Goal: Task Accomplishment & Management: Complete application form

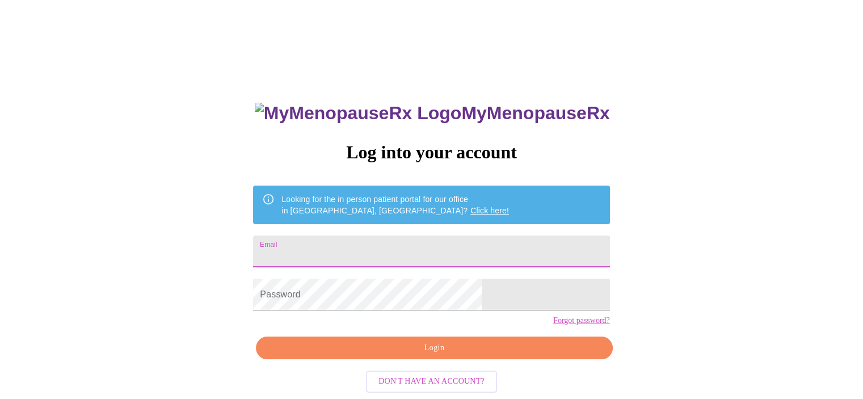
click at [375, 254] on input "Email" at bounding box center [431, 252] width 357 height 32
type input "[EMAIL_ADDRESS][DOMAIN_NAME]"
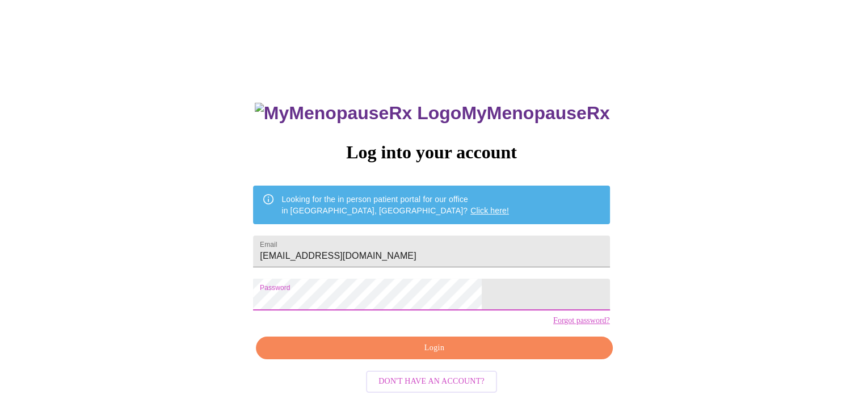
click at [449, 355] on span "Login" at bounding box center [434, 348] width 330 height 14
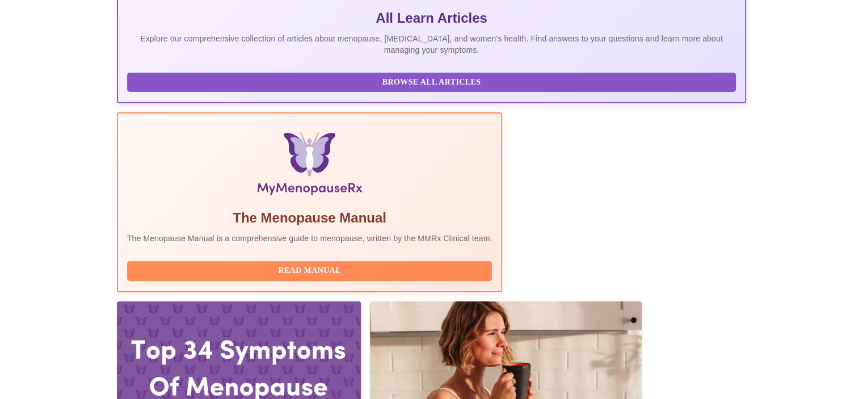
scroll to position [341, 0]
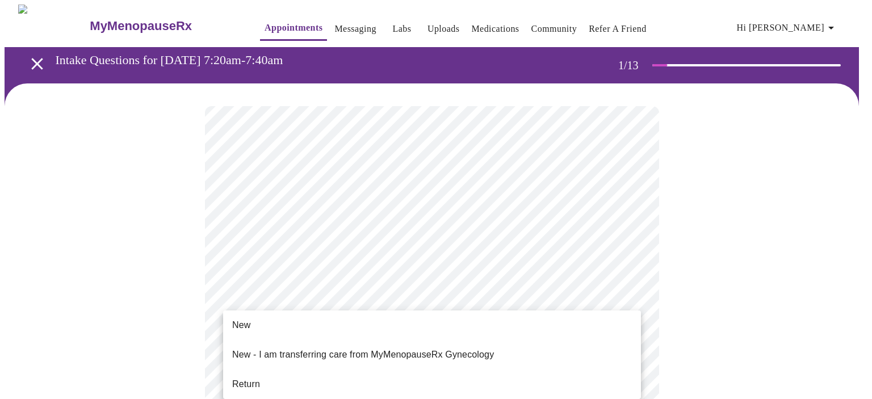
click at [250, 378] on span "Return" at bounding box center [246, 385] width 28 height 14
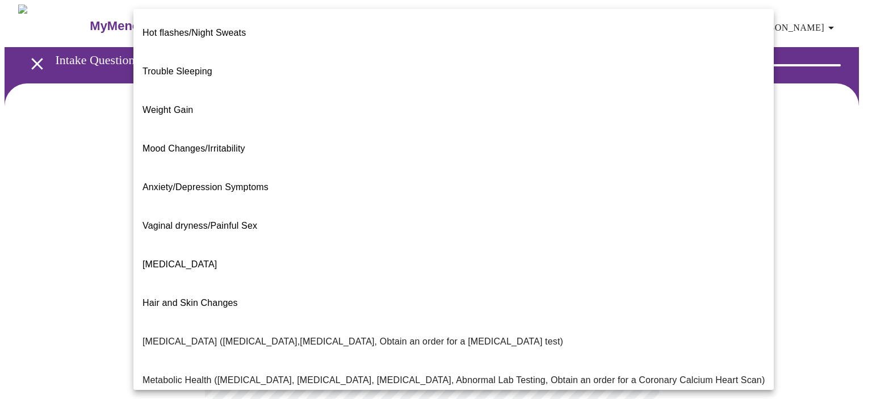
click at [630, 234] on body "MyMenopauseRx Appointments Messaging Labs Uploads Medications Community Refer a…" at bounding box center [436, 346] width 863 height 682
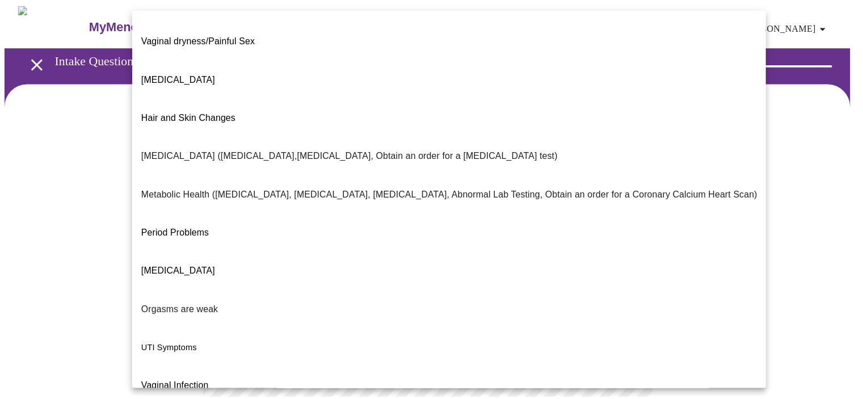
scroll to position [188, 0]
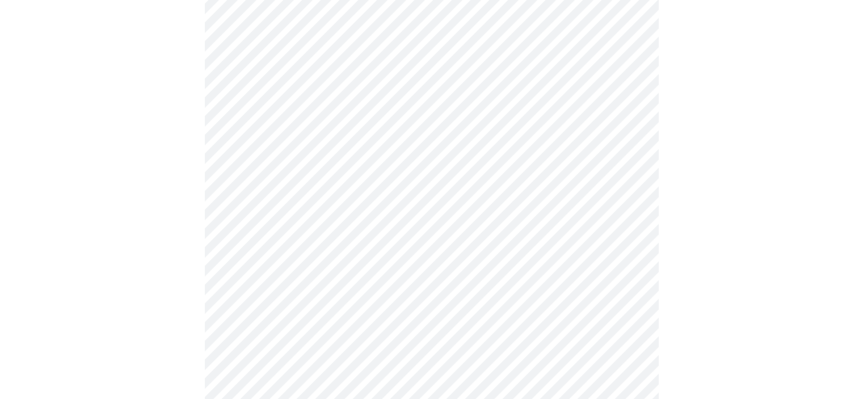
scroll to position [170, 0]
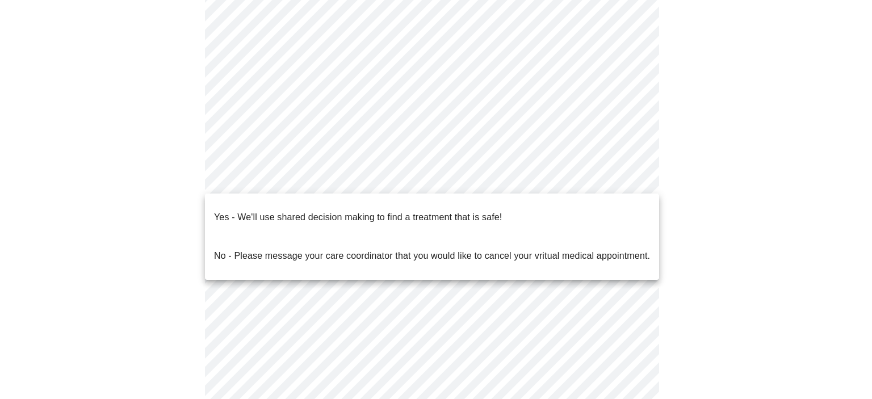
click at [628, 181] on body "MyMenopauseRx Appointments Messaging Labs Uploads Medications Community Refer a…" at bounding box center [436, 171] width 863 height 675
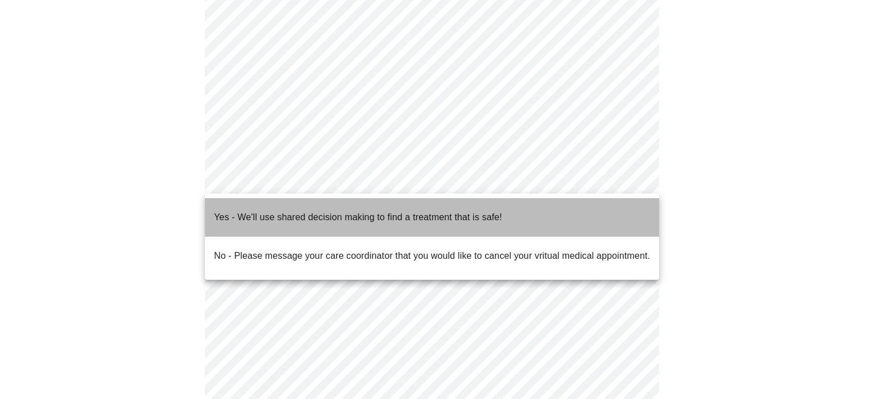
click at [347, 211] on p "Yes - We'll use shared decision making to find a treatment that is safe!" at bounding box center [358, 218] width 288 height 14
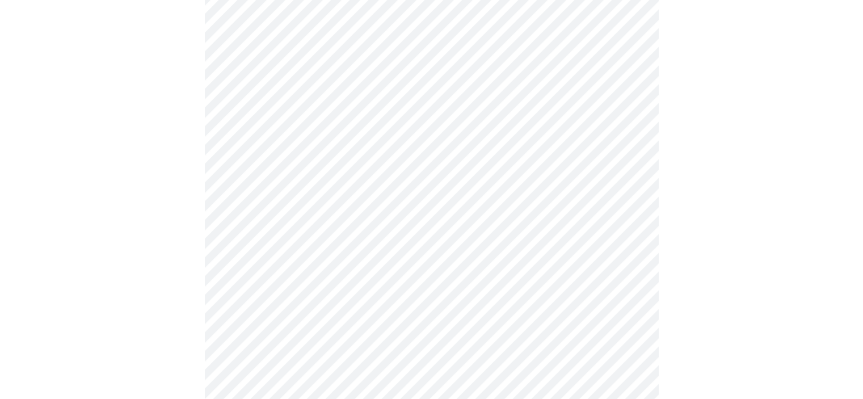
scroll to position [269, 0]
click at [173, 259] on div at bounding box center [432, 109] width 854 height 589
click at [69, 322] on div at bounding box center [432, 109] width 854 height 589
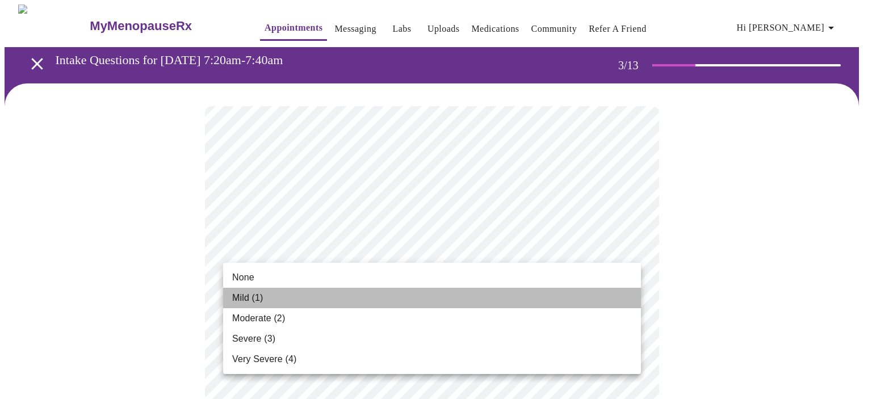
click at [249, 297] on span "Mild (1)" at bounding box center [247, 298] width 31 height 14
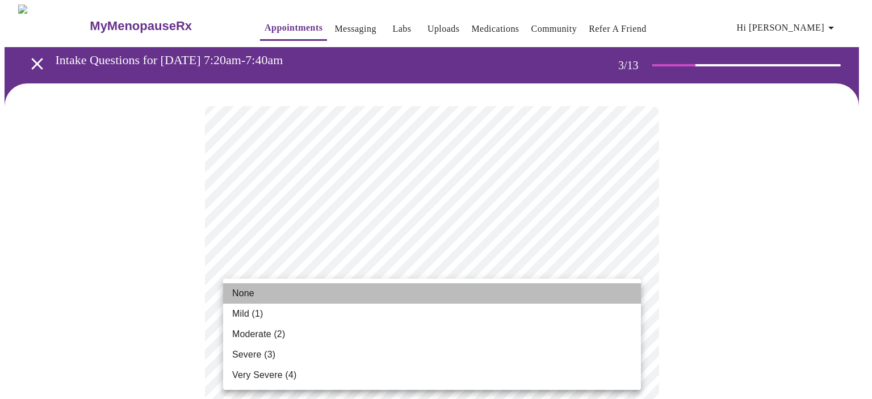
click at [247, 292] on span "None" at bounding box center [243, 294] width 22 height 14
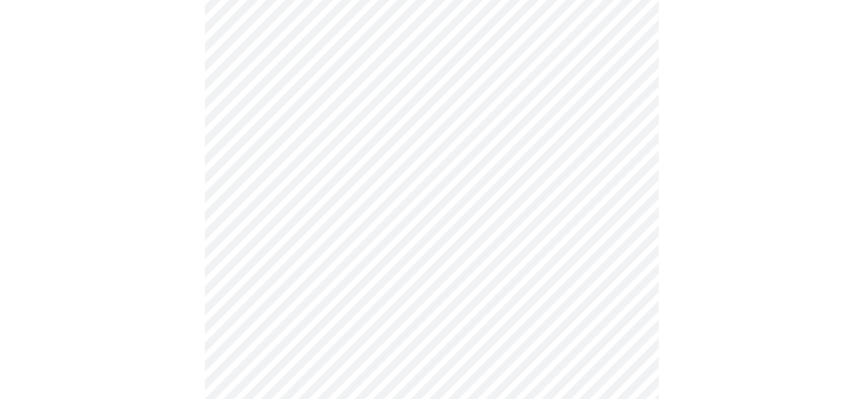
scroll to position [170, 0]
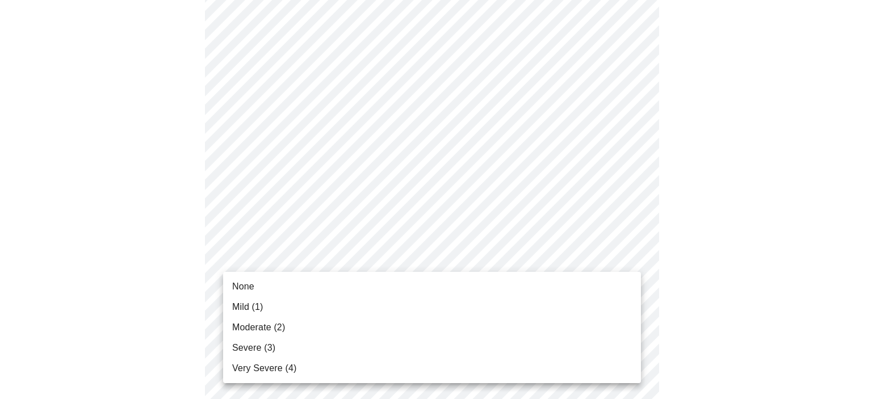
click at [249, 307] on span "Mild (1)" at bounding box center [247, 307] width 31 height 14
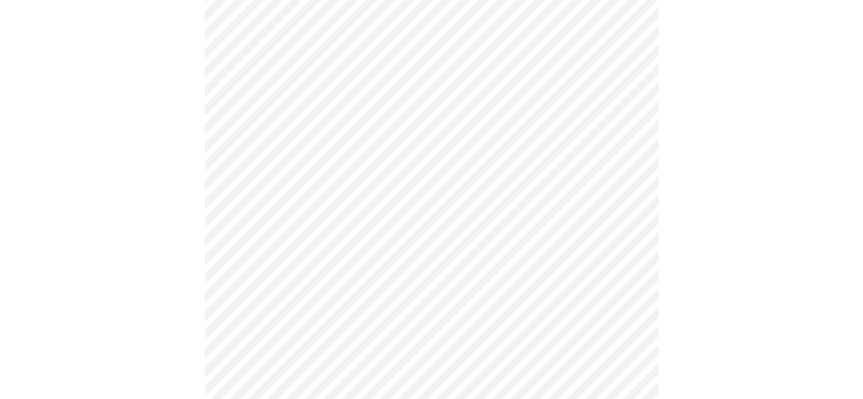
scroll to position [227, 0]
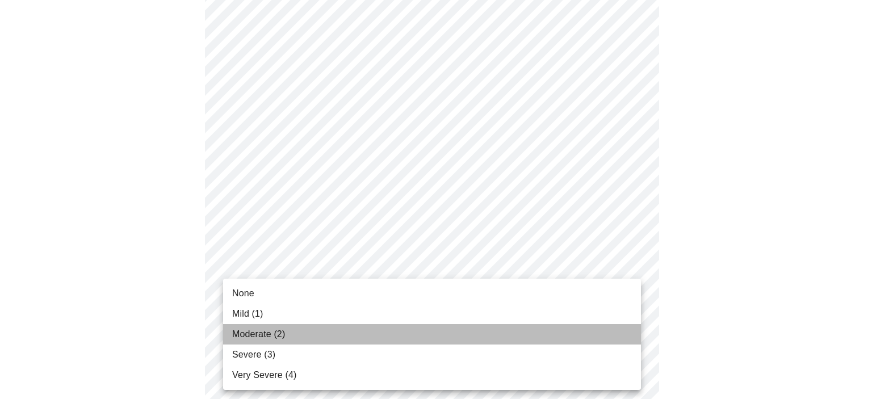
click at [242, 336] on span "Moderate (2)" at bounding box center [258, 335] width 53 height 14
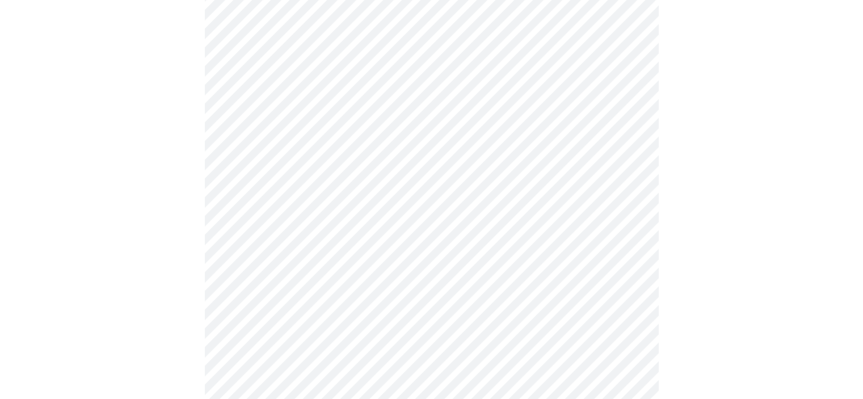
scroll to position [341, 0]
click at [575, 249] on body "MyMenopauseRx Appointments Messaging Labs Uploads Medications Community Refer a…" at bounding box center [436, 387] width 863 height 1446
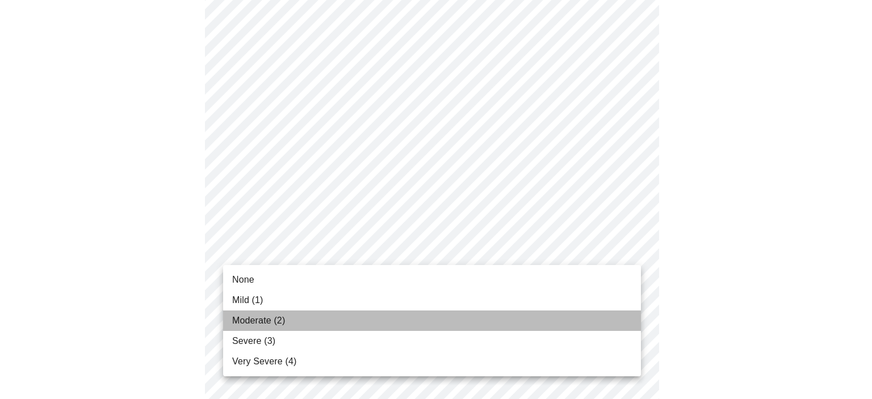
click at [257, 319] on span "Moderate (2)" at bounding box center [258, 321] width 53 height 14
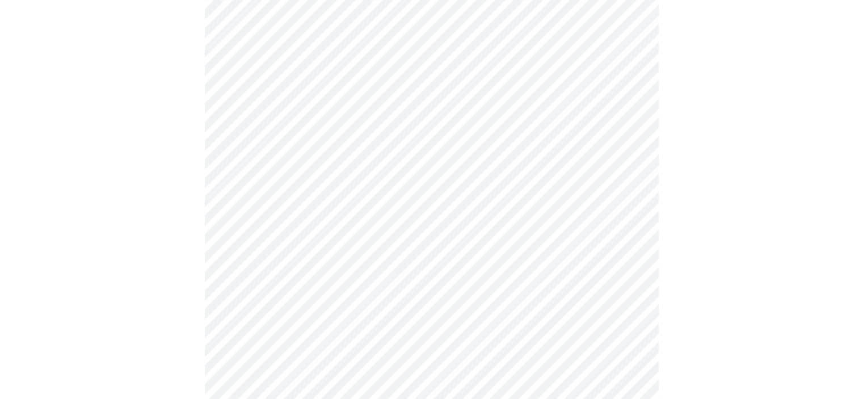
scroll to position [397, 0]
click at [604, 263] on body "MyMenopauseRx Appointments Messaging Labs Uploads Medications Community Refer a…" at bounding box center [436, 322] width 863 height 1430
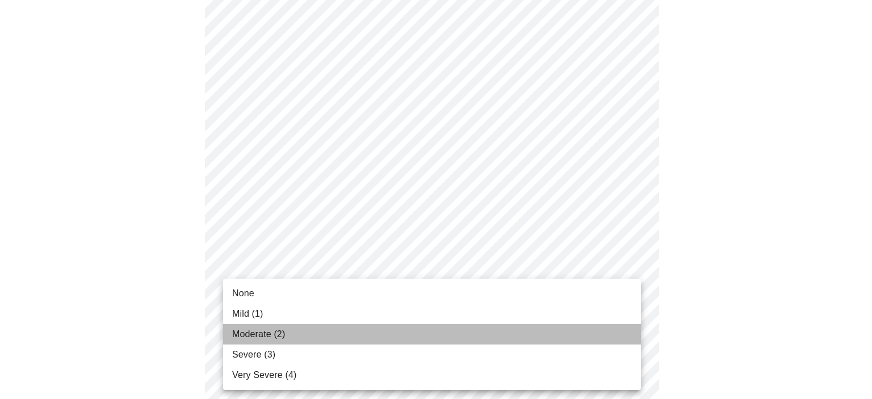
click at [269, 337] on span "Moderate (2)" at bounding box center [258, 335] width 53 height 14
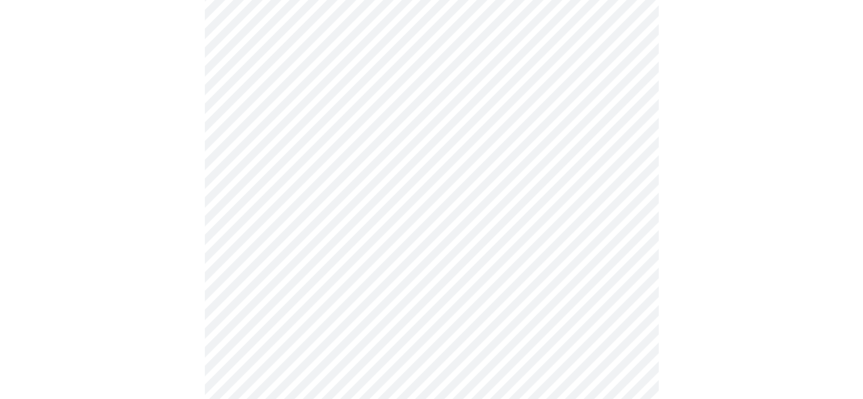
scroll to position [511, 0]
click at [583, 245] on body "MyMenopauseRx Appointments Messaging Labs Uploads Medications Community Refer a…" at bounding box center [436, 201] width 863 height 1414
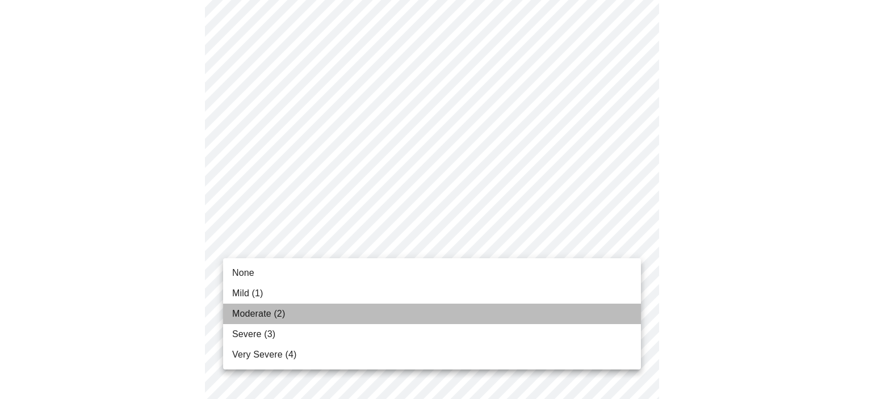
click at [279, 314] on span "Moderate (2)" at bounding box center [258, 314] width 53 height 14
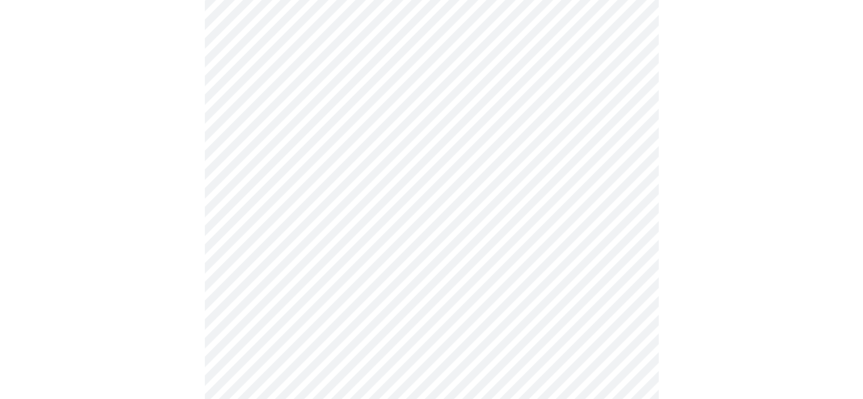
scroll to position [624, 0]
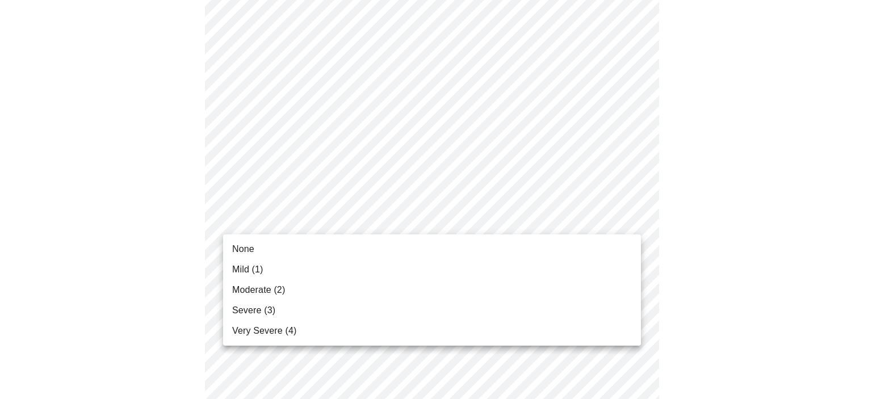
click at [577, 226] on body "MyMenopauseRx Appointments Messaging Labs Uploads Medications Community Refer a…" at bounding box center [436, 79] width 863 height 1398
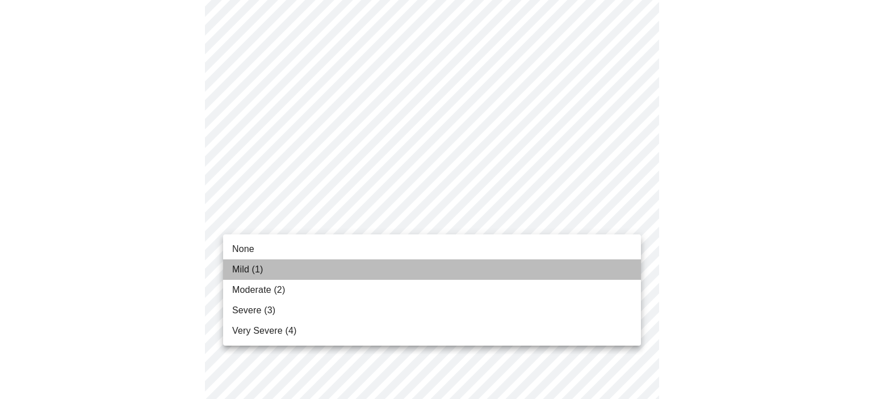
click at [257, 270] on span "Mild (1)" at bounding box center [247, 270] width 31 height 14
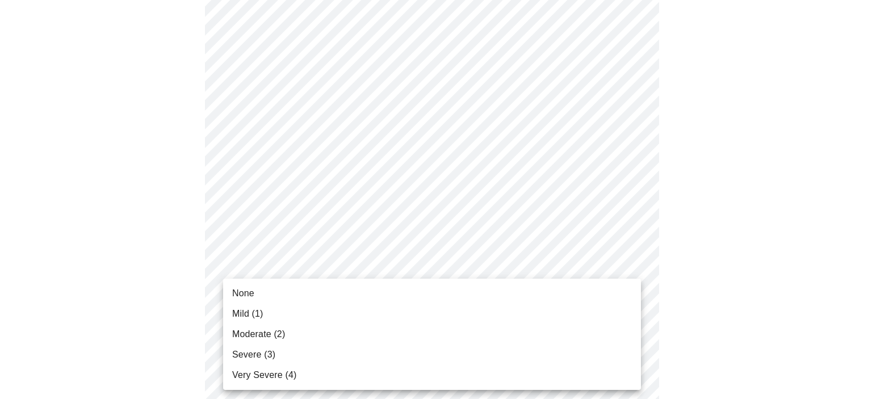
click at [503, 312] on body "MyMenopauseRx Appointments Messaging Labs Uploads Medications Community Refer a…" at bounding box center [436, 71] width 863 height 1382
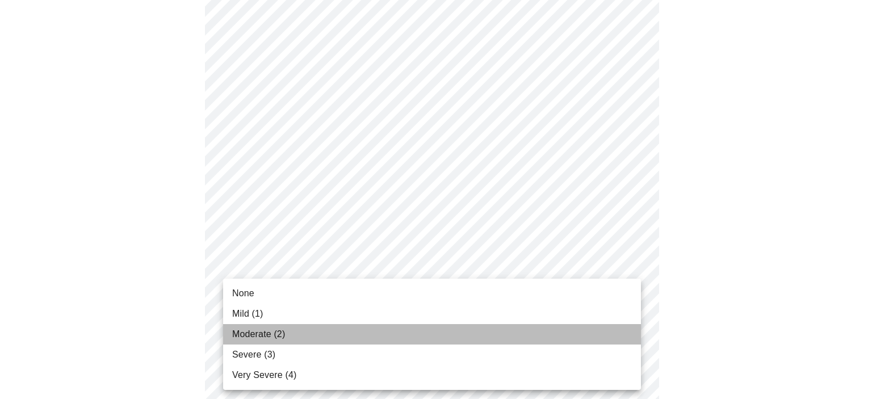
click at [267, 338] on span "Moderate (2)" at bounding box center [258, 335] width 53 height 14
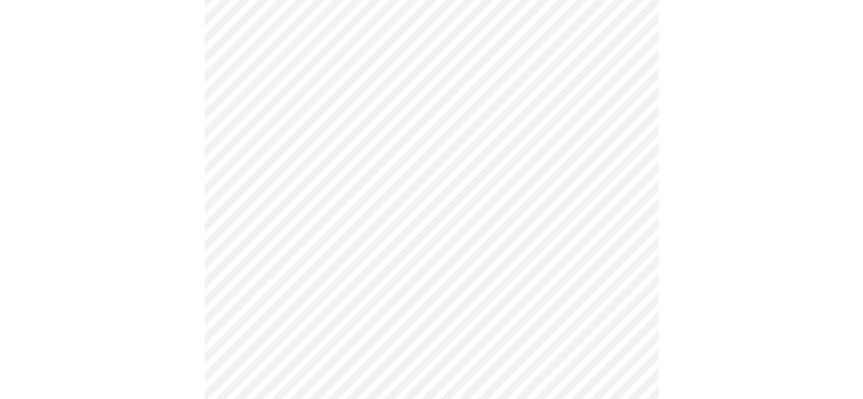
scroll to position [738, 0]
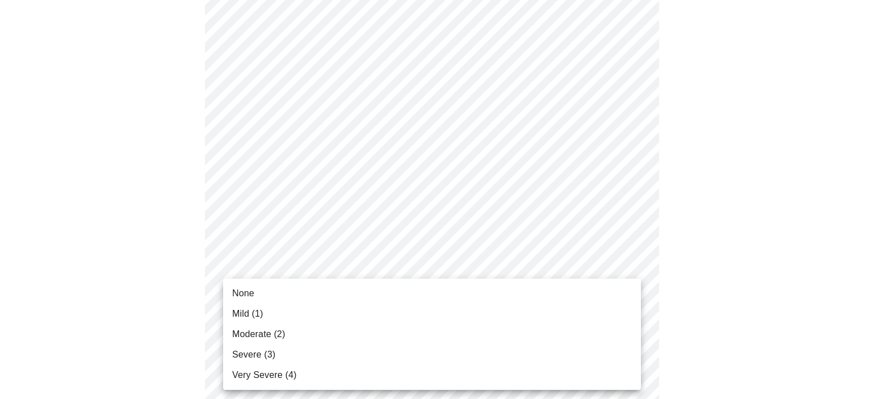
click at [248, 293] on span "None" at bounding box center [243, 294] width 22 height 14
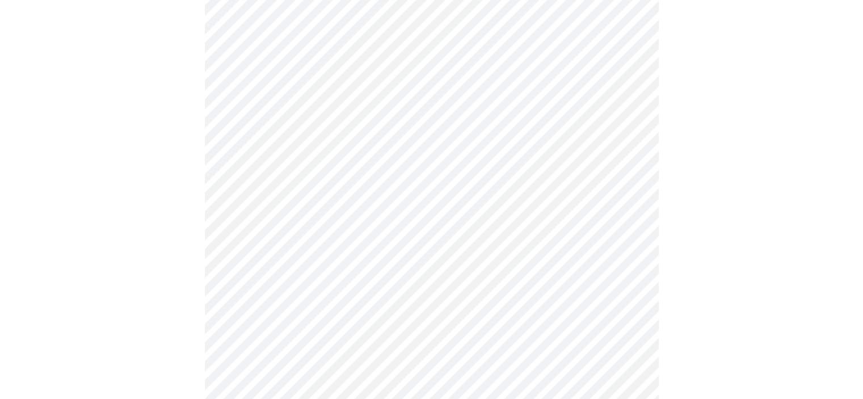
scroll to position [852, 0]
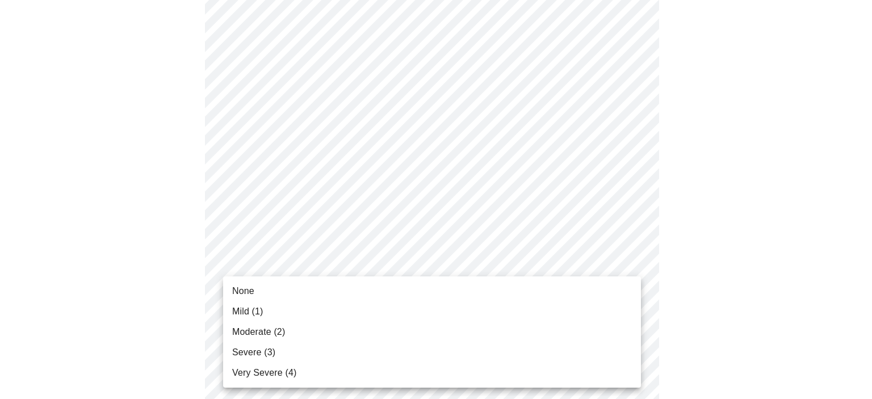
click at [253, 331] on span "Moderate (2)" at bounding box center [258, 332] width 53 height 14
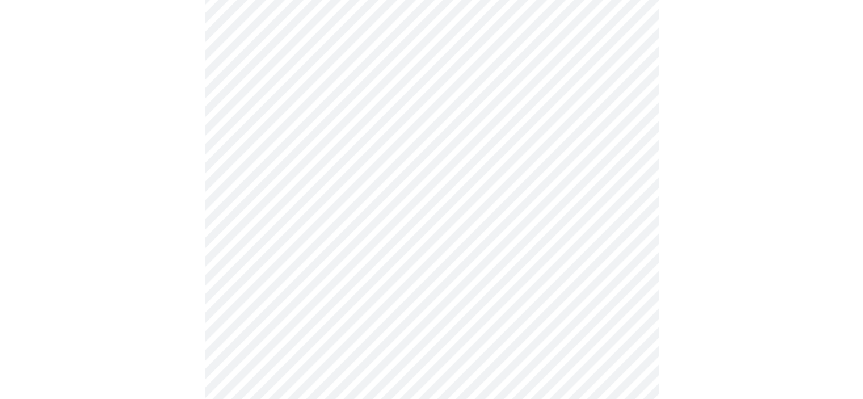
scroll to position [511, 0]
click at [626, 178] on body "MyMenopauseRx Appointments Messaging Labs Uploads Medications Community Refer a…" at bounding box center [436, 53] width 863 height 1119
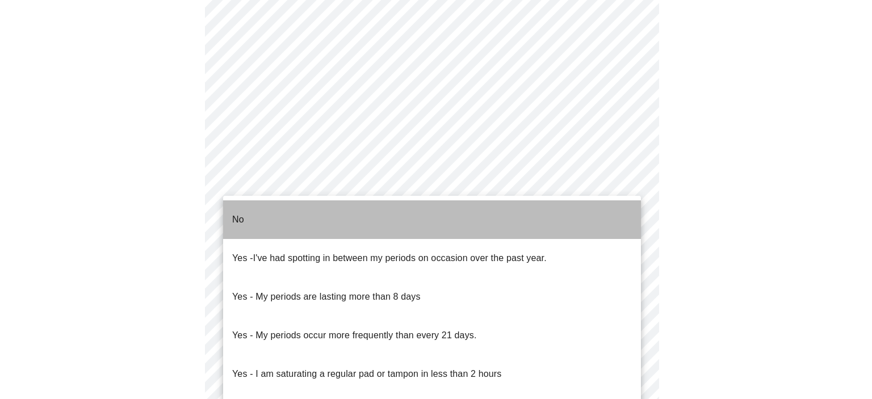
click at [245, 213] on li "No" at bounding box center [432, 219] width 418 height 39
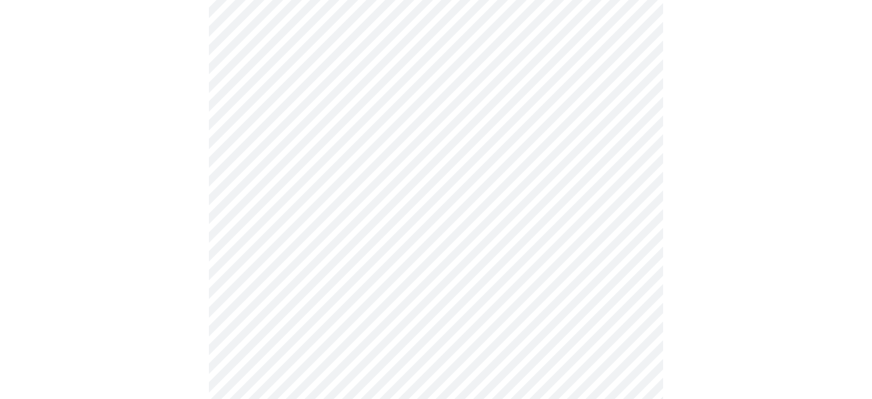
click at [626, 258] on body "MyMenopauseRx Appointments Messaging Labs Uploads Medications Community Refer a…" at bounding box center [436, 50] width 863 height 1113
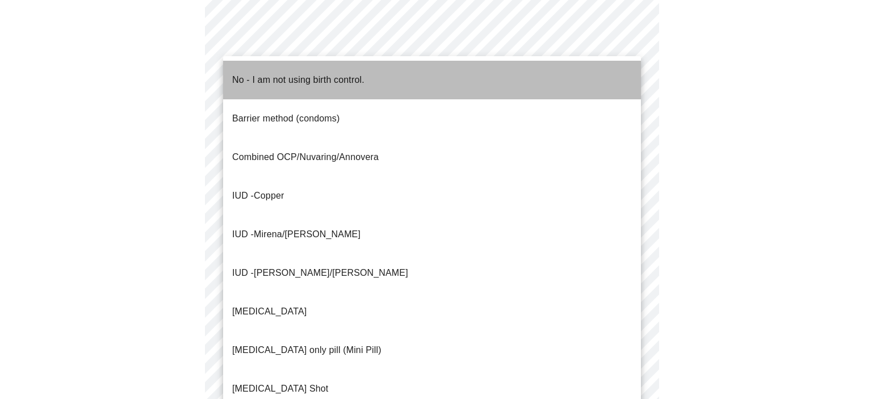
click at [272, 73] on p "No - I am not using birth control." at bounding box center [298, 80] width 132 height 14
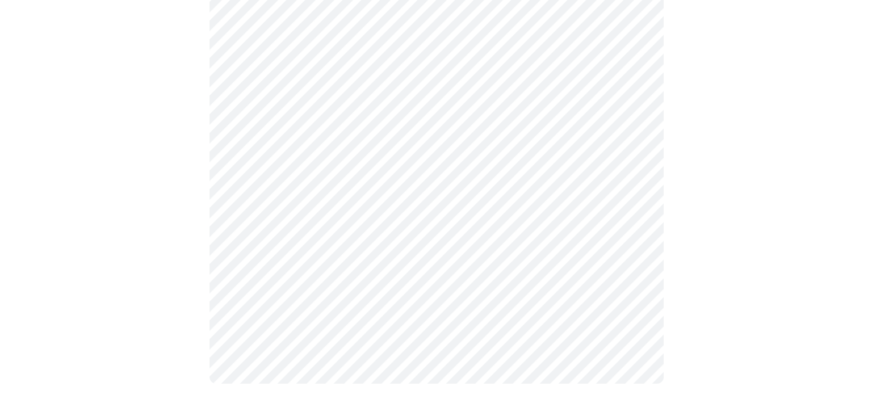
scroll to position [706, 0]
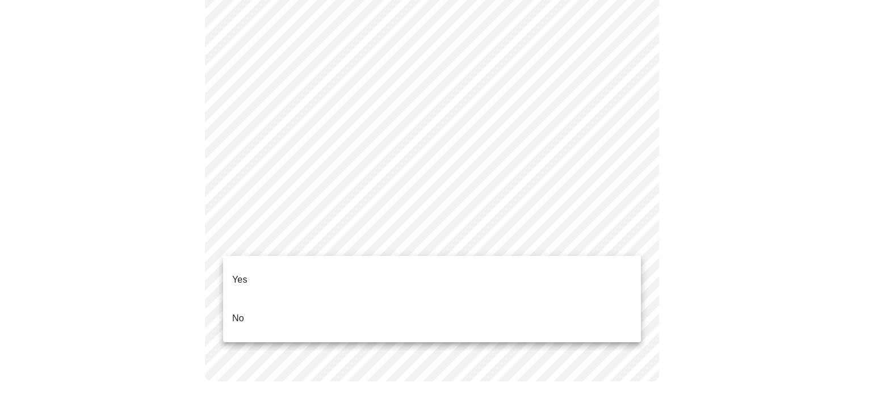
click at [281, 274] on li "Yes" at bounding box center [432, 280] width 418 height 39
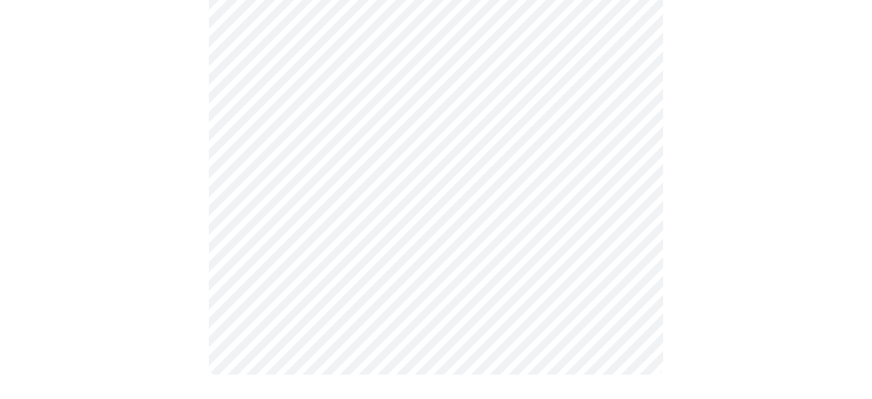
scroll to position [699, 0]
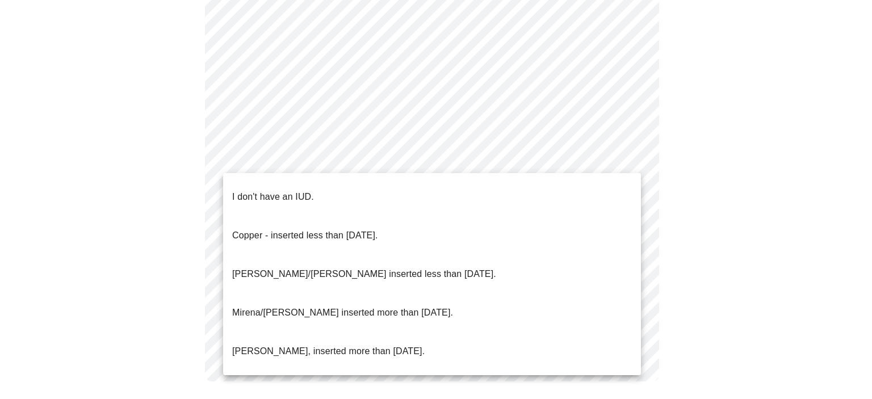
click at [266, 190] on p "I don't have an IUD." at bounding box center [273, 197] width 82 height 14
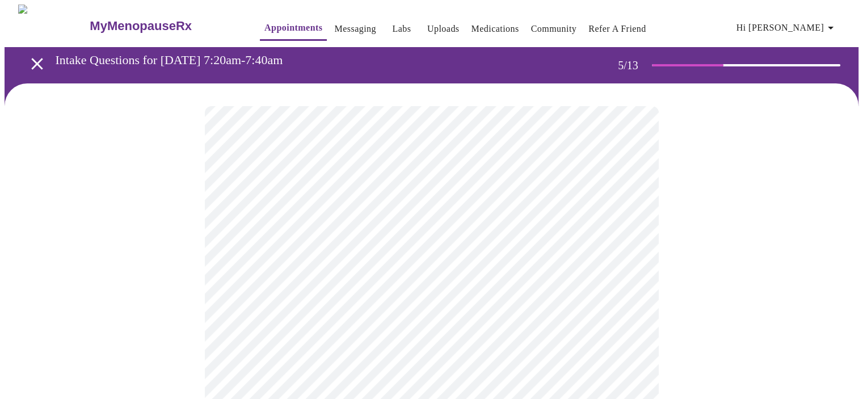
scroll to position [114, 0]
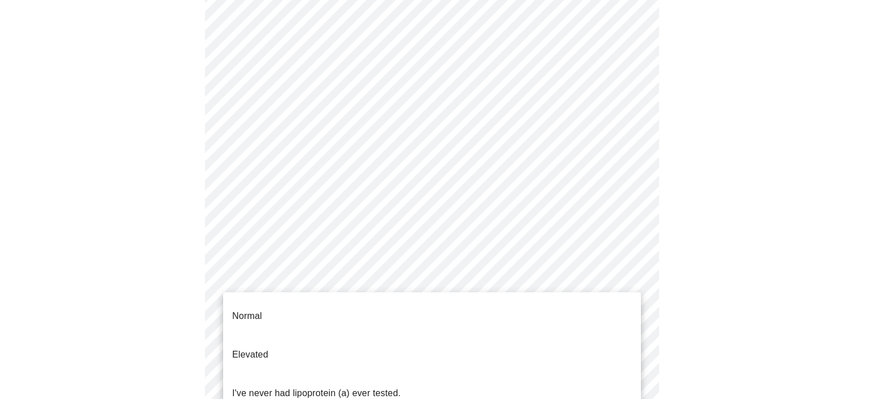
click at [627, 283] on body "MyMenopauseRx Appointments Messaging Labs Uploads Medications Community Refer a…" at bounding box center [436, 310] width 863 height 838
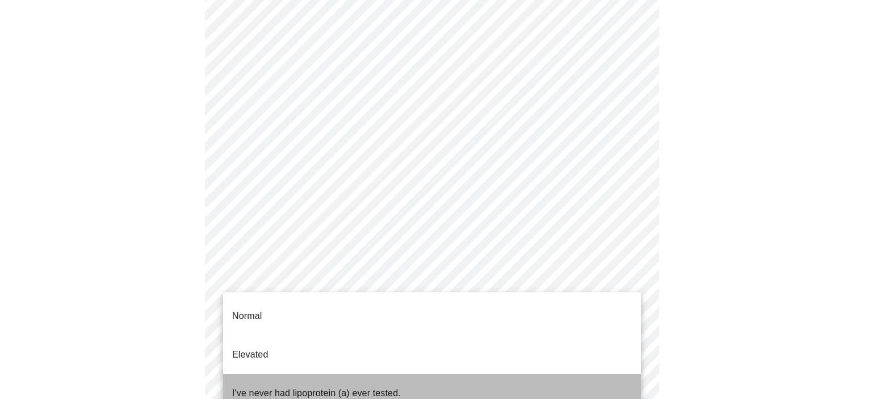
click at [324, 387] on p "I've never had lipoprotein (a) ever tested." at bounding box center [316, 394] width 169 height 14
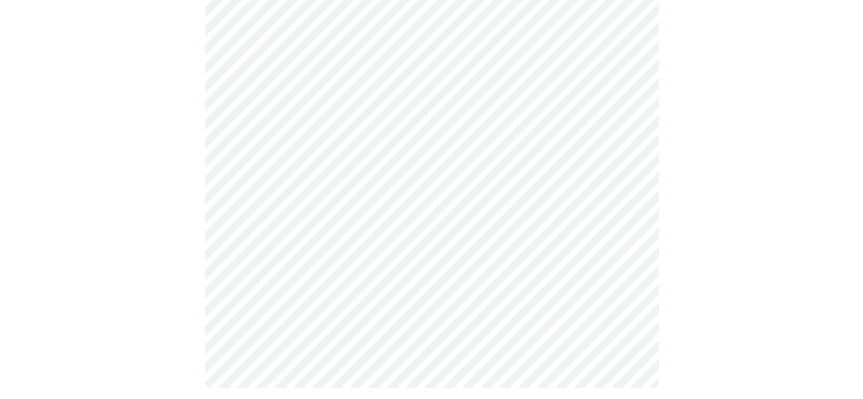
scroll to position [199, 0]
click at [722, 297] on div at bounding box center [432, 144] width 854 height 520
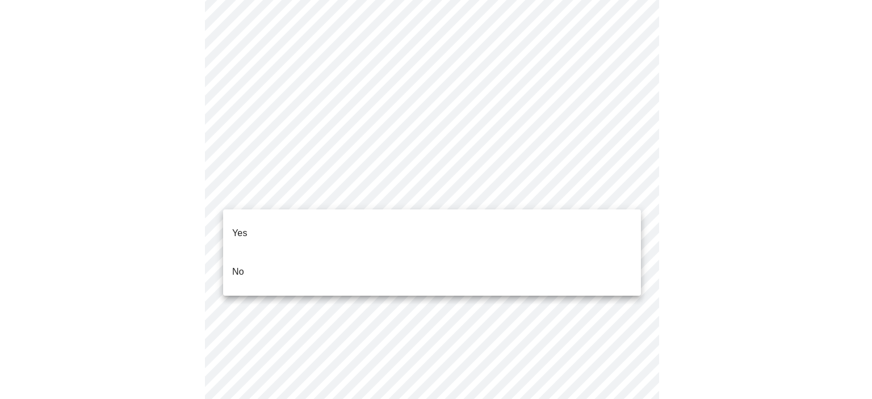
click at [261, 261] on li "No" at bounding box center [432, 272] width 418 height 39
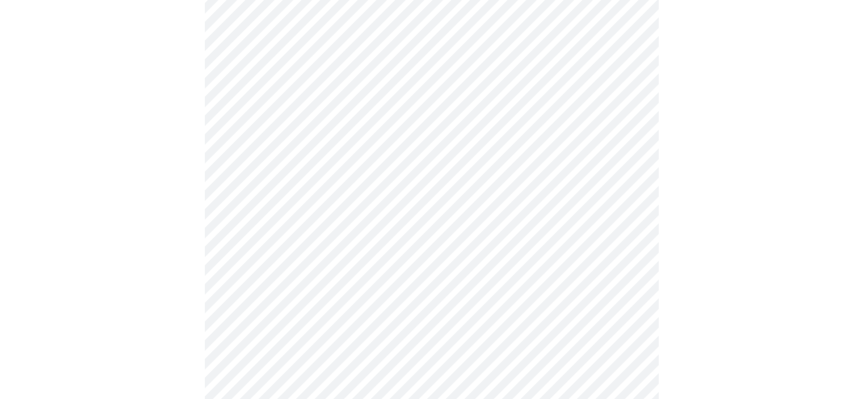
scroll to position [1065, 0]
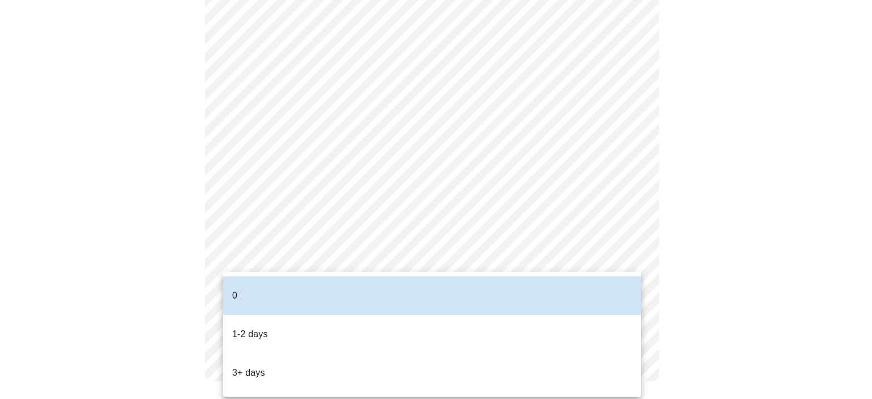
click at [245, 328] on p "1-2 days" at bounding box center [250, 335] width 36 height 14
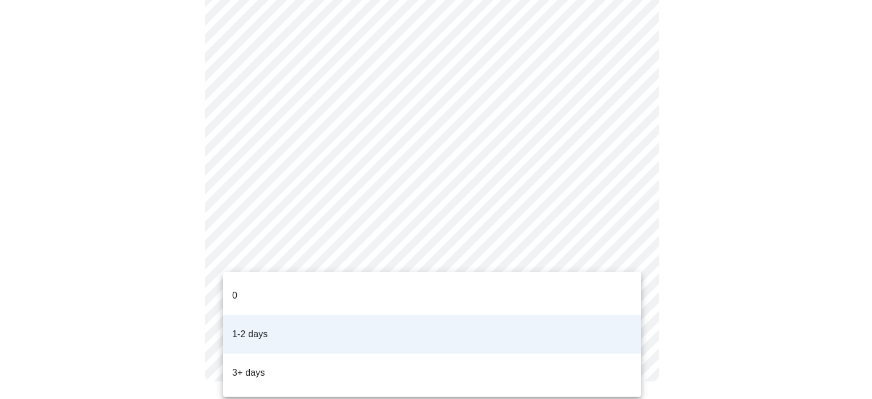
click at [301, 257] on div at bounding box center [436, 199] width 872 height 399
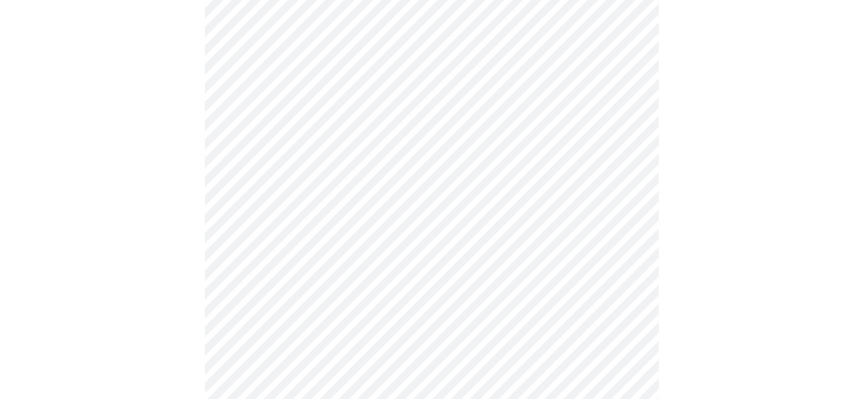
scroll to position [518, 0]
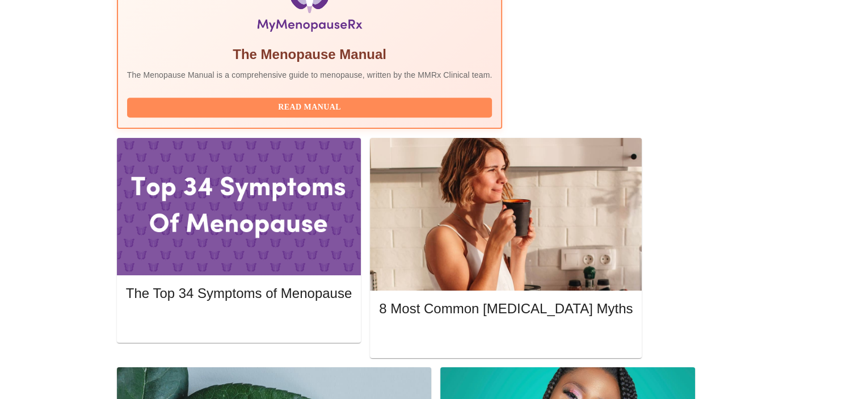
scroll to position [463, 0]
